Goal: Task Accomplishment & Management: Manage account settings

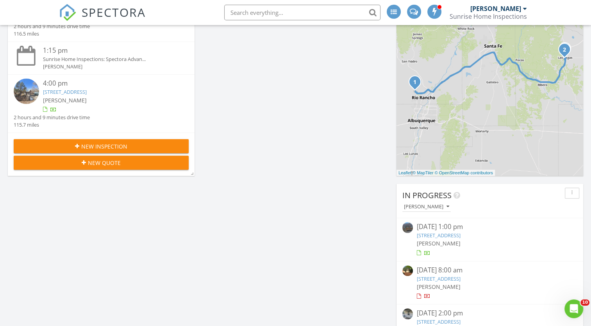
scroll to position [312, 0]
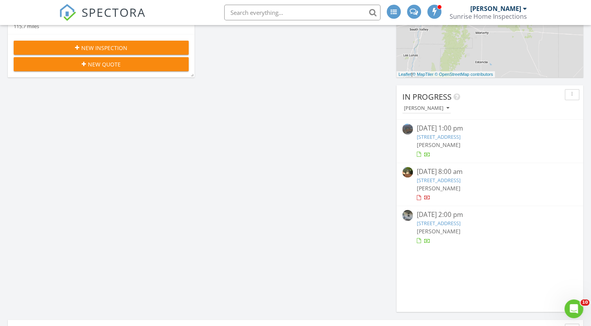
click at [460, 135] on link "808 County Road 322, Los Ojos, NM 87551" at bounding box center [438, 136] width 44 height 7
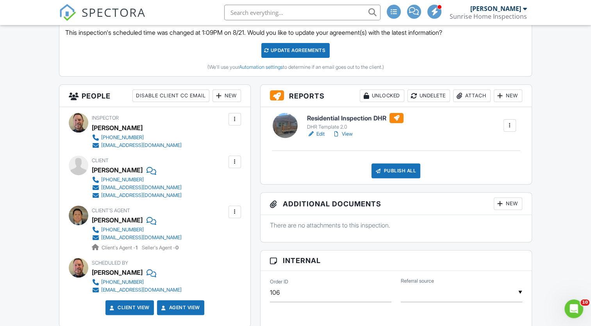
click at [366, 118] on h6 "Residential Inspection DHR" at bounding box center [355, 118] width 96 height 10
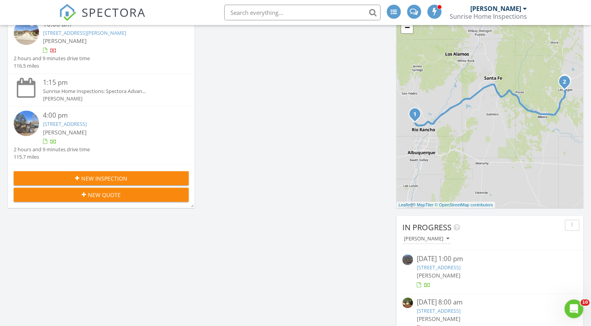
scroll to position [273, 0]
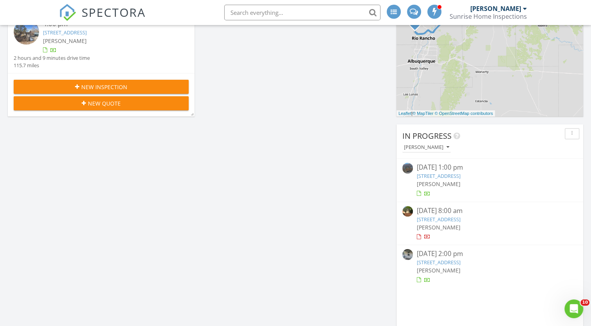
click at [460, 176] on link "808 County Road 322, Los Ojos, NM 87551" at bounding box center [438, 175] width 44 height 7
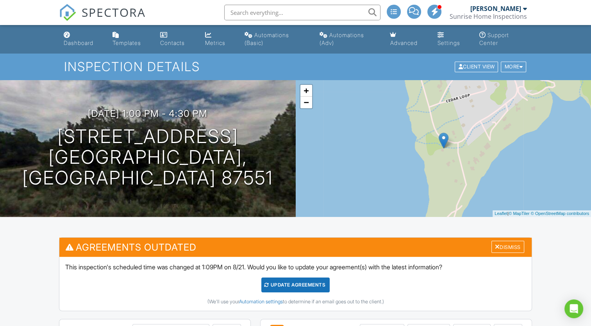
click at [290, 283] on div "Update Agreements" at bounding box center [295, 284] width 68 height 15
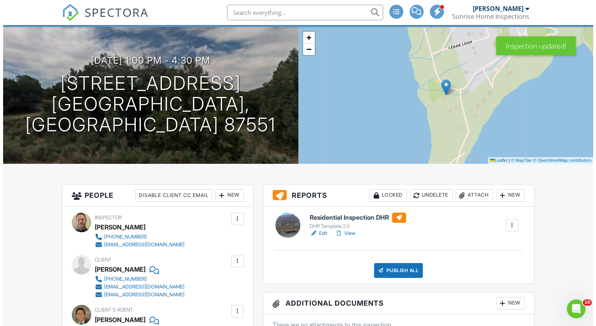
scroll to position [39, 0]
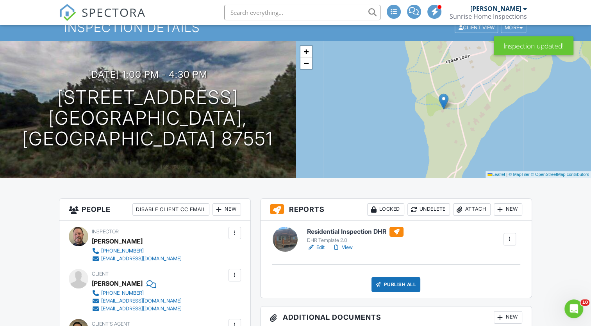
click at [512, 210] on div "New" at bounding box center [507, 209] width 28 height 12
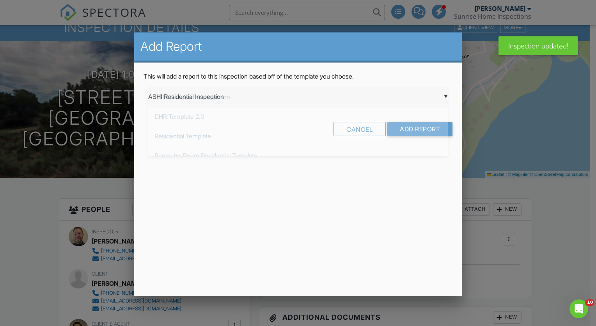
click at [446, 94] on div "▼ ASHI Residential Inspection ASHI Residential Inspection DHR Template 2.0 Resi…" at bounding box center [298, 96] width 300 height 19
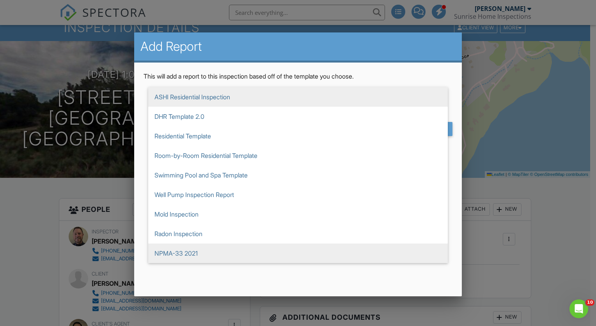
click at [232, 252] on span "NPMA-33 2021" at bounding box center [298, 253] width 300 height 20
type input "NPMA-33 2021"
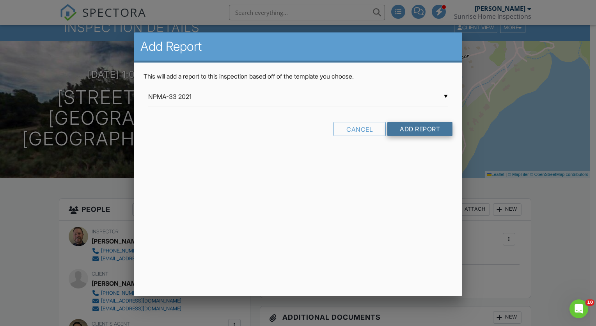
click at [420, 129] on input "Add Report" at bounding box center [420, 129] width 65 height 14
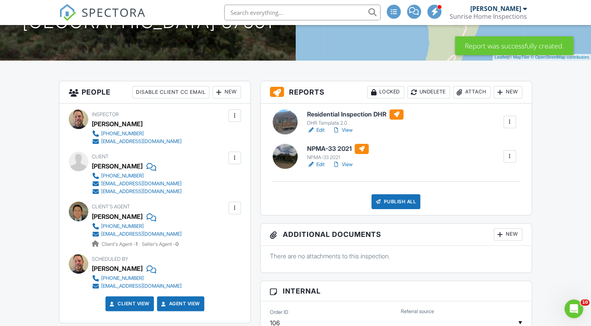
click at [322, 164] on link "Edit" at bounding box center [316, 164] width 18 height 8
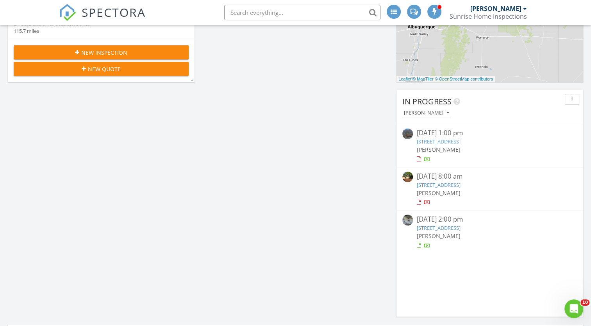
scroll to position [312, 0]
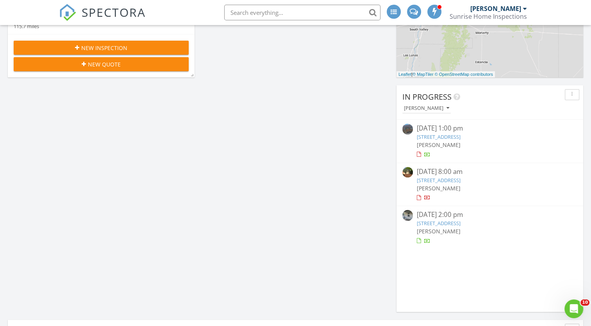
click at [460, 135] on link "[STREET_ADDRESS]" at bounding box center [438, 136] width 44 height 7
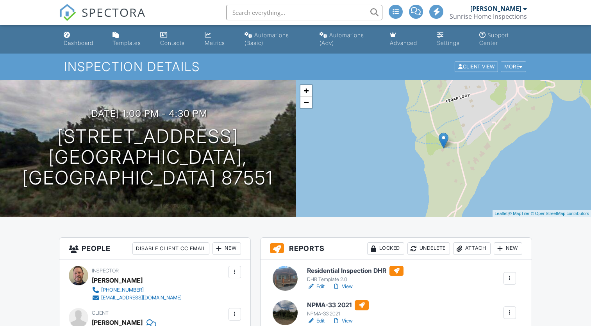
scroll to position [78, 0]
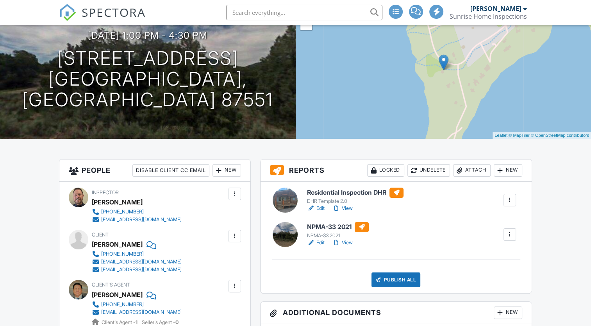
click at [320, 242] on link "Edit" at bounding box center [316, 242] width 18 height 8
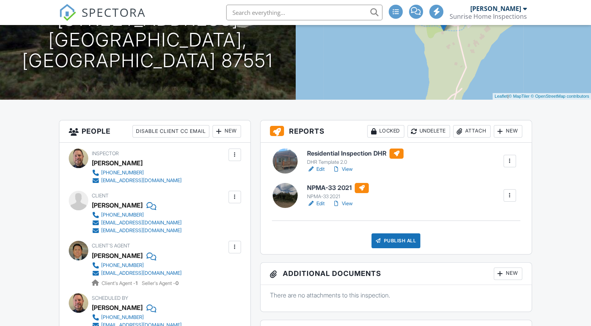
click at [356, 153] on h6 "Residential Inspection DHR" at bounding box center [355, 153] width 96 height 10
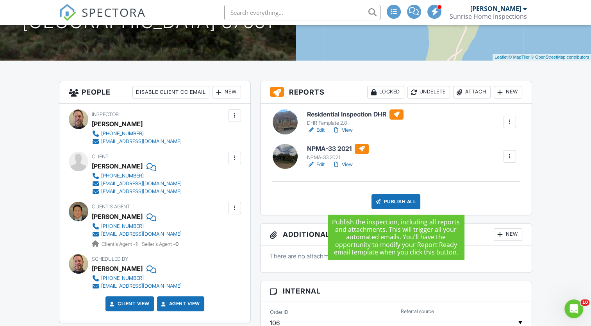
click at [398, 199] on div "Publish All" at bounding box center [395, 201] width 49 height 15
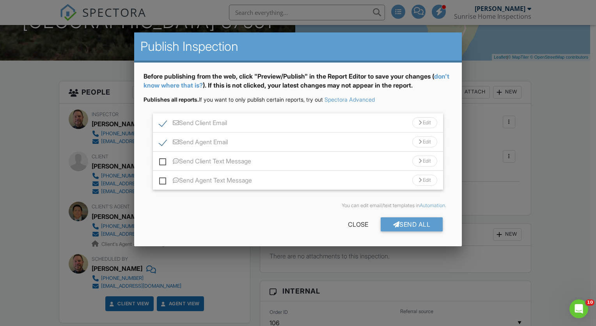
click at [419, 122] on div at bounding box center [420, 122] width 3 height 5
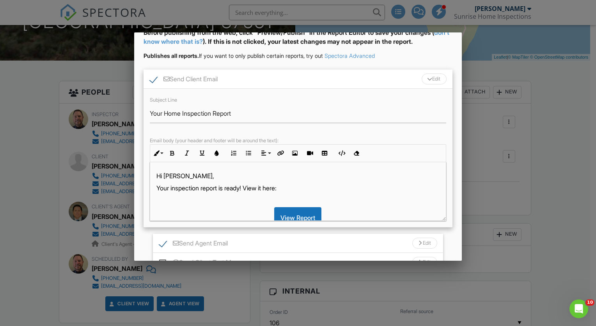
scroll to position [52, 0]
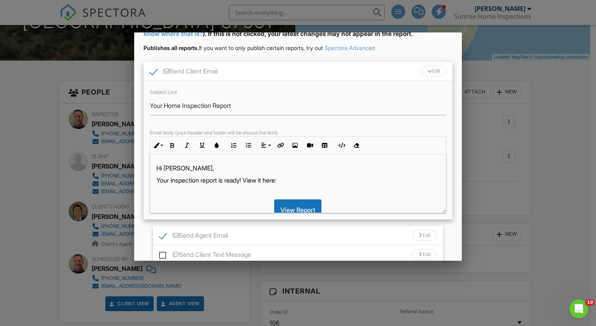
click at [156, 179] on div "Hi Mark, Your inspection report is ready! View it here: View Report Here's a fe…" at bounding box center [298, 227] width 296 height 147
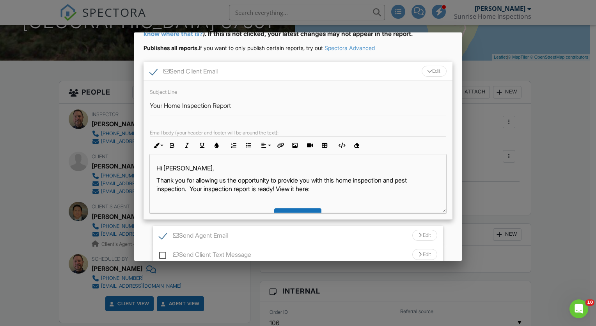
click at [425, 181] on p "Thank you for allowing us the opportunity to provide you with this home inspect…" at bounding box center [298, 185] width 283 height 18
click at [286, 187] on p "Thank you for allowing us the opportunity to provide you with this home inspect…" at bounding box center [298, 185] width 283 height 18
drag, startPoint x: 290, startPoint y: 187, endPoint x: 295, endPoint y: 188, distance: 4.4
click at [295, 188] on p "Thank you for allowing us the opportunity to provide you with this home inspect…" at bounding box center [298, 185] width 283 height 18
drag, startPoint x: 294, startPoint y: 189, endPoint x: 377, endPoint y: 191, distance: 83.5
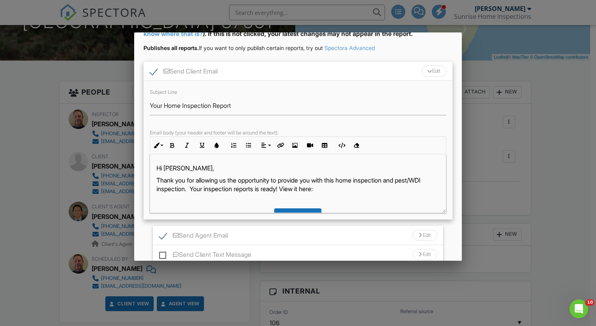
click at [377, 191] on p "Thank you for allowing us the opportunity to provide you with this home inspect…" at bounding box center [298, 185] width 283 height 18
drag, startPoint x: 292, startPoint y: 190, endPoint x: 380, endPoint y: 162, distance: 91.8
click at [380, 162] on div "Hi Mark, Thank you for allowing us the opportunity to provide you with this hom…" at bounding box center [298, 231] width 296 height 155
drag, startPoint x: 318, startPoint y: 187, endPoint x: 341, endPoint y: 190, distance: 23.6
click at [341, 190] on p "Thank you for allowing us the opportunity to provide you with this home inspect…" at bounding box center [298, 185] width 283 height 18
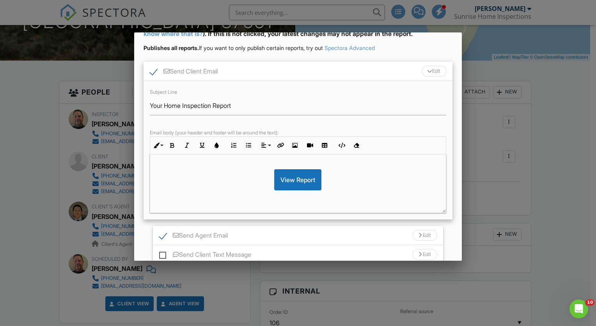
scroll to position [0, 0]
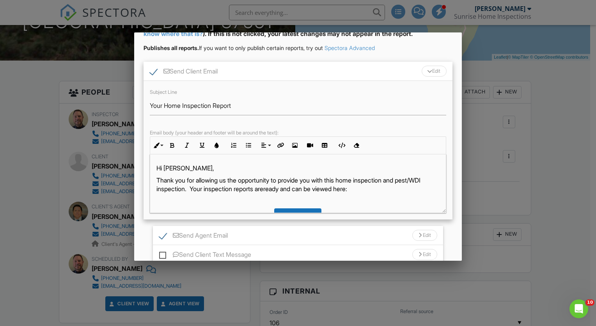
click at [221, 187] on p "Thank you for allowing us the opportunity to provide you with this home inspect…" at bounding box center [298, 185] width 283 height 18
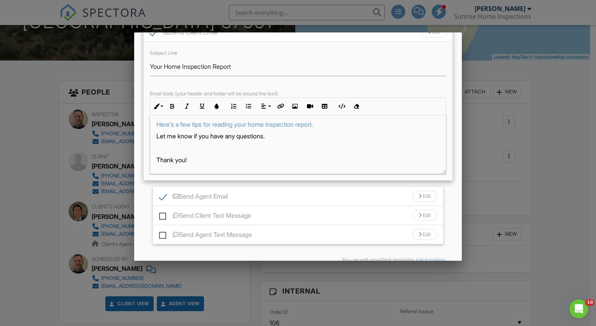
scroll to position [130, 0]
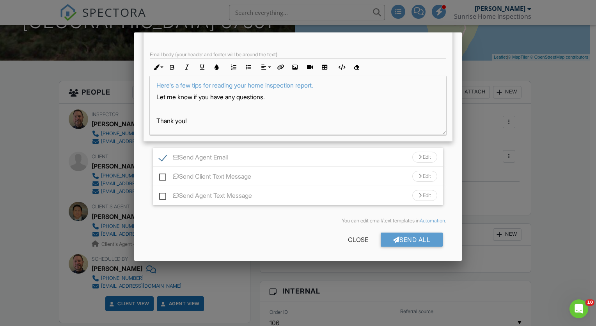
click at [416, 155] on div "Edit" at bounding box center [425, 156] width 25 height 11
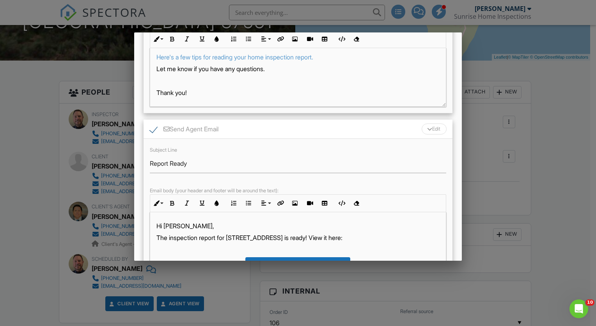
scroll to position [208, 0]
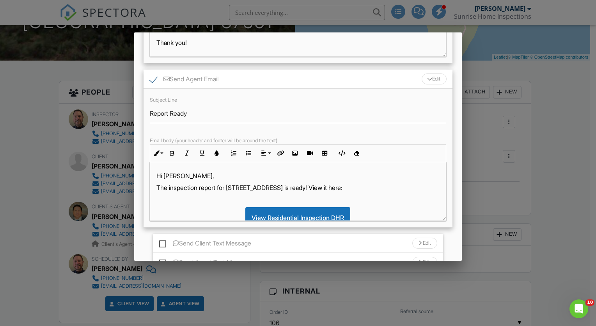
click at [157, 186] on p "The inspection report for 808 County Road 322 is ready! View it here:" at bounding box center [298, 187] width 283 height 9
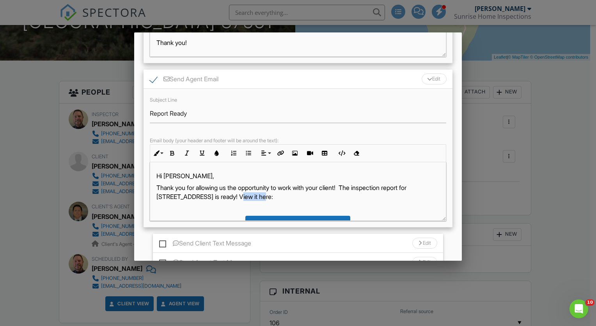
drag, startPoint x: 244, startPoint y: 196, endPoint x: 268, endPoint y: 196, distance: 23.8
click at [268, 196] on p "Thank you for allowing us the opportunity to work with your client! The inspect…" at bounding box center [298, 192] width 283 height 18
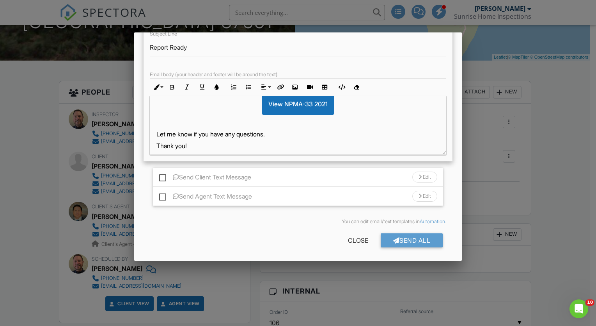
scroll to position [98, 0]
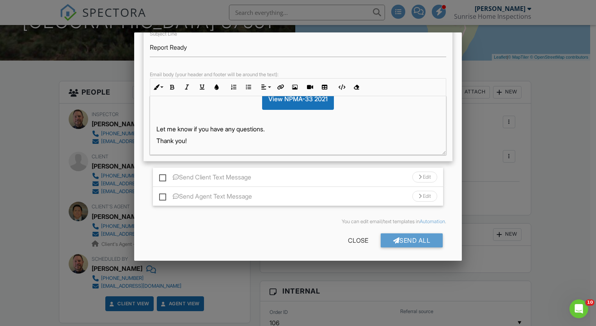
click at [164, 176] on label "Send Client Text Message" at bounding box center [205, 178] width 92 height 10
click at [164, 176] on input "Send Client Text Message" at bounding box center [161, 173] width 5 height 5
click at [414, 174] on div "Edit" at bounding box center [425, 176] width 25 height 11
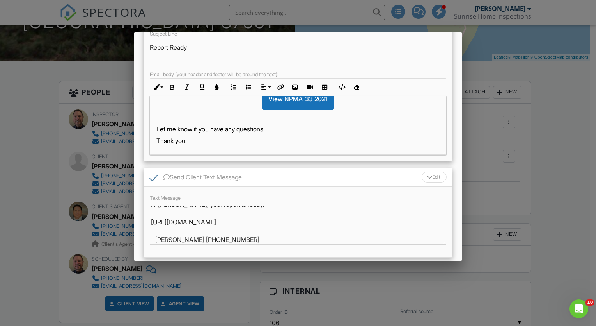
scroll to position [0, 0]
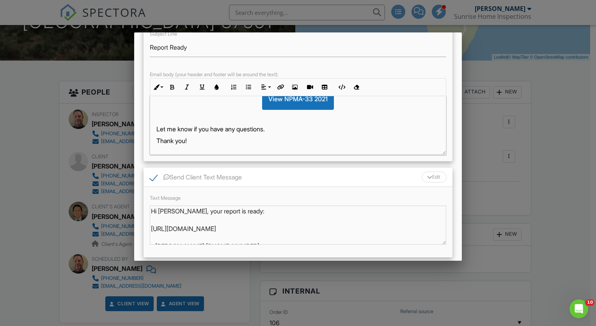
click at [152, 175] on label "Send Client Text Message" at bounding box center [196, 178] width 92 height 10
checkbox input "false"
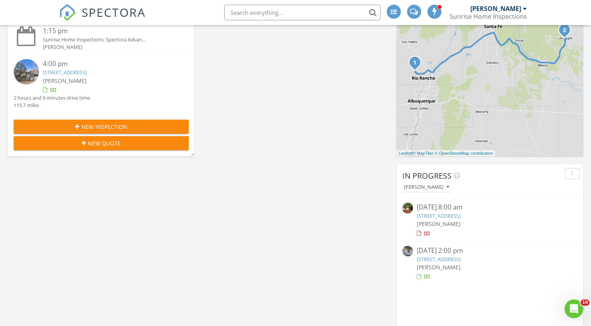
scroll to position [234, 0]
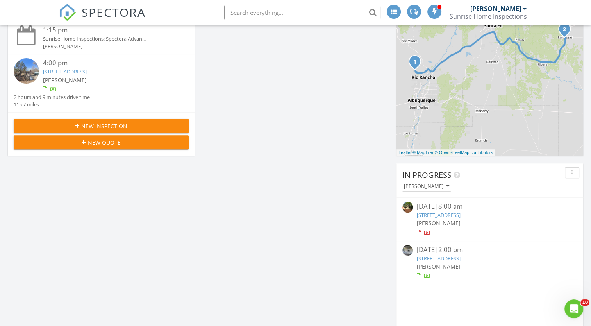
click at [454, 213] on link "[STREET_ADDRESS]" at bounding box center [438, 214] width 44 height 7
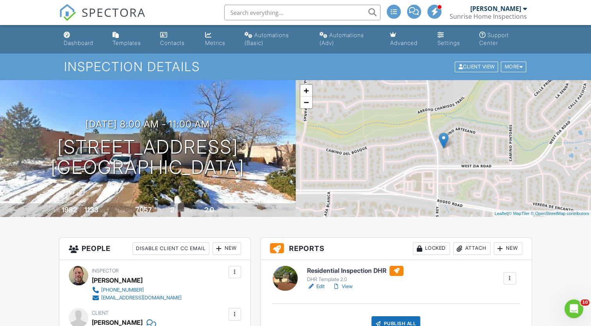
drag, startPoint x: 0, startPoint y: 0, endPoint x: 351, endPoint y: 270, distance: 442.6
click at [351, 270] on h6 "Residential Inspection DHR" at bounding box center [355, 270] width 96 height 10
